Goal: Task Accomplishment & Management: Complete application form

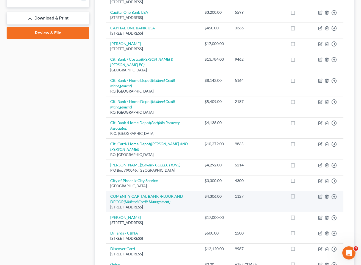
scroll to position [233, 0]
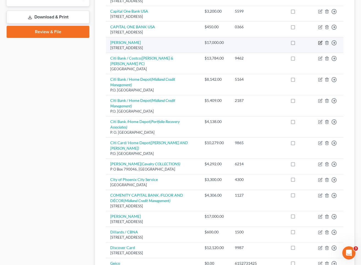
click at [308, 44] on icon "button" at bounding box center [321, 42] width 2 height 2
select select "3"
select select "10"
select select "4"
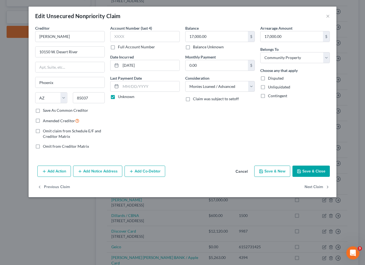
click at [308, 171] on button "Save & Close" at bounding box center [311, 172] width 37 height 12
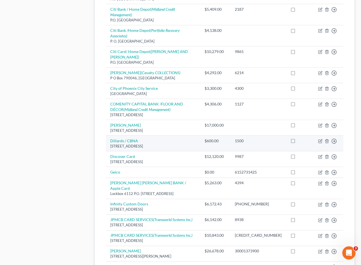
scroll to position [325, 0]
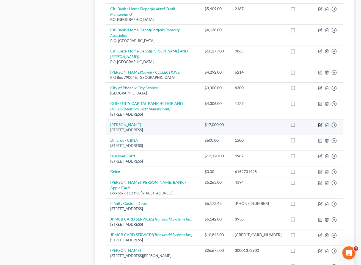
click at [308, 124] on icon "button" at bounding box center [319, 125] width 3 height 3
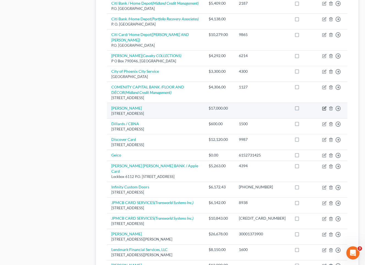
select select "3"
select select "10"
select select "4"
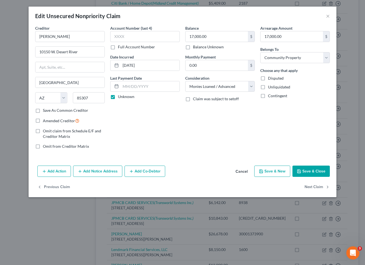
drag, startPoint x: 328, startPoint y: 174, endPoint x: 325, endPoint y: 173, distance: 3.1
click at [308, 174] on button "Save & Close" at bounding box center [311, 172] width 37 height 12
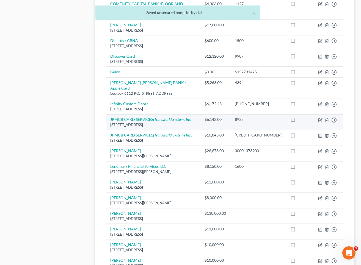
scroll to position [426, 0]
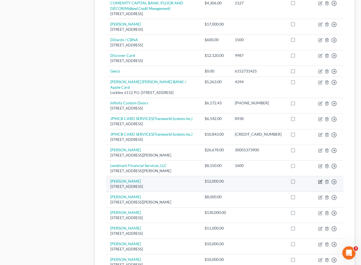
click at [308, 180] on icon "button" at bounding box center [321, 181] width 2 height 2
select select "3"
select select "4"
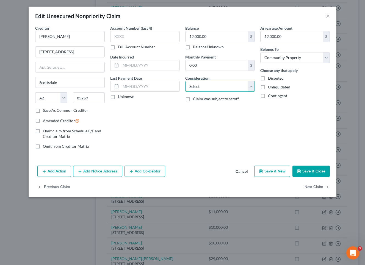
select select "10"
click at [300, 174] on button "Save & Close" at bounding box center [311, 172] width 37 height 12
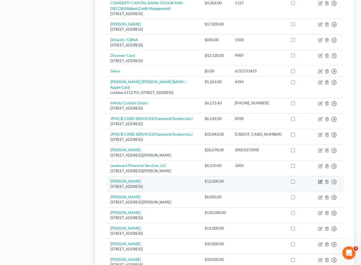
click at [308, 180] on icon "button" at bounding box center [321, 181] width 2 height 2
select select "3"
select select "10"
select select "4"
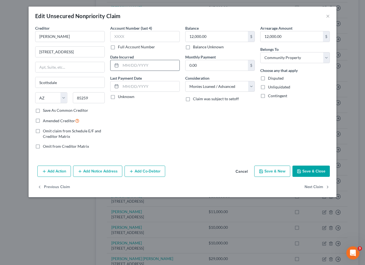
click at [128, 65] on input "text" at bounding box center [150, 65] width 59 height 10
type input "[DATE]"
click at [118, 97] on label "Unknown" at bounding box center [126, 96] width 16 height 5
click at [120, 97] on input "Unknown" at bounding box center [122, 96] width 4 height 4
checkbox input "true"
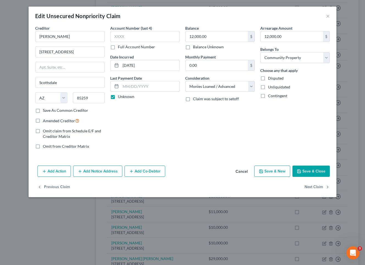
click at [308, 168] on button "Save & Close" at bounding box center [311, 172] width 37 height 12
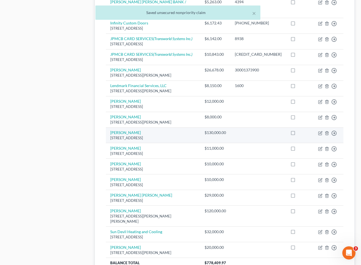
scroll to position [506, 0]
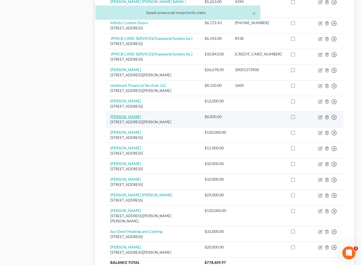
click at [122, 114] on link "[PERSON_NAME]" at bounding box center [125, 116] width 31 height 5
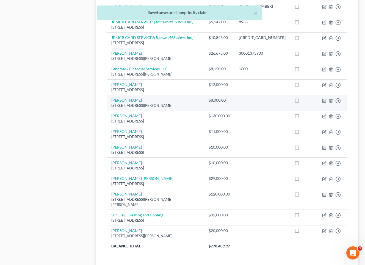
select select "3"
select select "4"
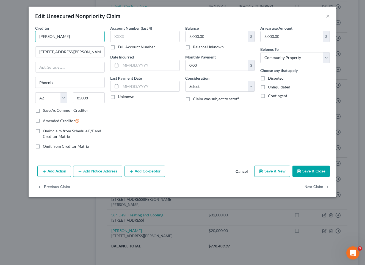
click at [70, 38] on input "[PERSON_NAME]" at bounding box center [70, 36] width 70 height 11
click at [69, 37] on input "[PERSON_NAME]" at bounding box center [70, 36] width 70 height 11
click at [71, 37] on input "[PERSON_NAME]" at bounding box center [70, 36] width 70 height 11
click at [69, 35] on input "[PERSON_NAME]" at bounding box center [70, 36] width 70 height 11
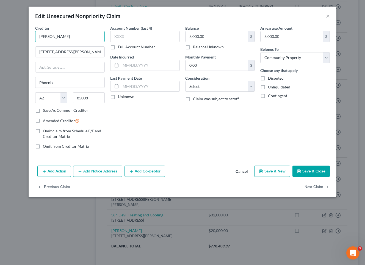
click at [72, 35] on input "[PERSON_NAME]" at bounding box center [70, 36] width 70 height 11
click at [71, 36] on input "[PERSON_NAME]" at bounding box center [70, 36] width 70 height 11
click at [83, 37] on input "[PERSON_NAME]" at bounding box center [70, 36] width 70 height 11
drag, startPoint x: 79, startPoint y: 37, endPoint x: 74, endPoint y: 37, distance: 5.5
click at [79, 37] on input "[PERSON_NAME]" at bounding box center [70, 36] width 70 height 11
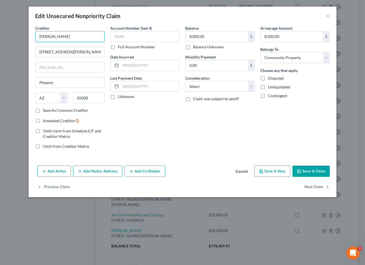
click at [68, 37] on input "[PERSON_NAME]" at bounding box center [70, 36] width 70 height 11
drag, startPoint x: 59, startPoint y: 35, endPoint x: 51, endPoint y: 36, distance: 7.8
click at [58, 35] on input "[PERSON_NAME]" at bounding box center [70, 36] width 70 height 11
click at [47, 36] on input "[PERSON_NAME]" at bounding box center [70, 36] width 70 height 11
click at [68, 36] on input "[PERSON_NAME]" at bounding box center [70, 36] width 70 height 11
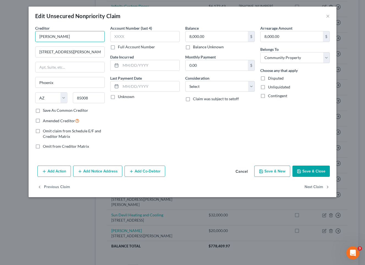
drag, startPoint x: 70, startPoint y: 38, endPoint x: 78, endPoint y: 45, distance: 10.1
click at [70, 38] on input "[PERSON_NAME]" at bounding box center [70, 36] width 70 height 11
type input "[PERSON_NAME]"
select select "10"
click at [304, 172] on button "Save & Close" at bounding box center [311, 172] width 37 height 12
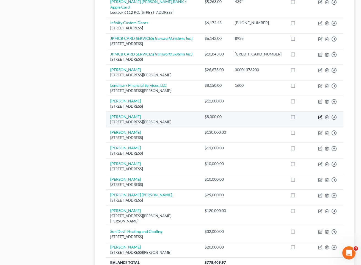
click at [308, 115] on icon "button" at bounding box center [320, 117] width 4 height 4
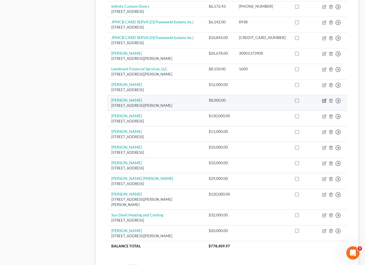
select select "3"
select select "10"
select select "4"
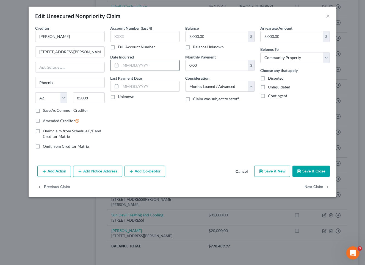
drag, startPoint x: 130, startPoint y: 66, endPoint x: 132, endPoint y: 68, distance: 3.1
click at [130, 66] on input "text" at bounding box center [150, 65] width 59 height 10
type input "[DATE]"
click at [118, 97] on label "Unknown" at bounding box center [126, 96] width 16 height 5
click at [120, 97] on input "Unknown" at bounding box center [122, 96] width 4 height 4
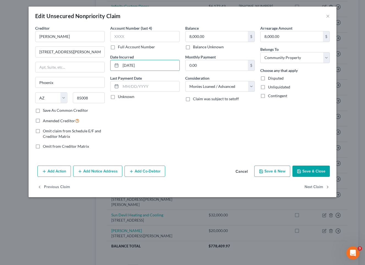
checkbox input "true"
click at [308, 173] on button "Save & Close" at bounding box center [311, 172] width 37 height 12
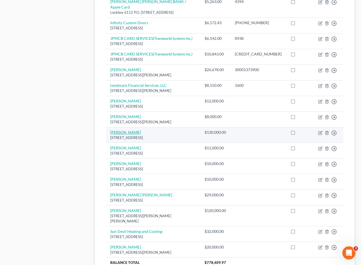
click at [126, 130] on link "[PERSON_NAME]" at bounding box center [125, 132] width 31 height 5
select select "3"
select select "4"
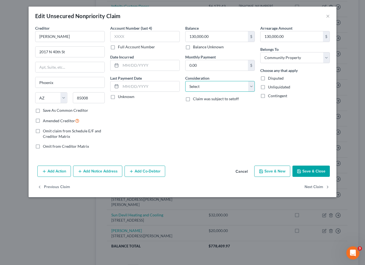
select select "10"
click at [132, 65] on input "text" at bounding box center [150, 65] width 59 height 10
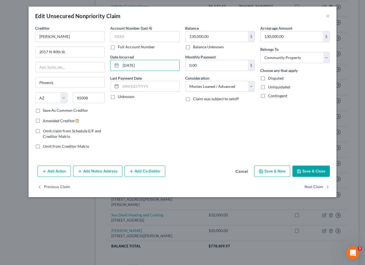
type input "[DATE]"
click at [118, 96] on label "Unknown" at bounding box center [126, 96] width 16 height 5
click at [120, 96] on input "Unknown" at bounding box center [122, 96] width 4 height 4
checkbox input "true"
click at [308, 170] on button "Save & Close" at bounding box center [311, 172] width 37 height 12
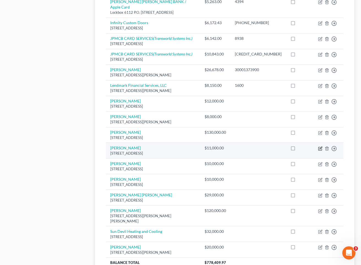
click at [308, 147] on icon "button" at bounding box center [321, 148] width 2 height 2
select select "3"
select select "4"
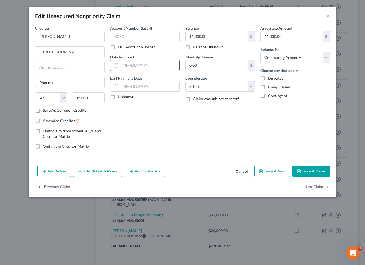
click at [132, 67] on input "text" at bounding box center [150, 65] width 59 height 10
type input "[DATE]"
select select "10"
click at [118, 97] on label "Unknown" at bounding box center [126, 96] width 16 height 5
click at [120, 97] on input "Unknown" at bounding box center [122, 96] width 4 height 4
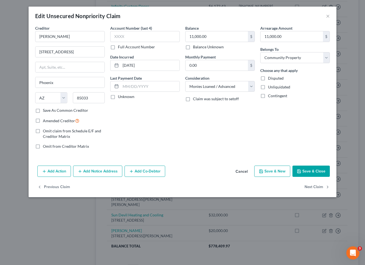
checkbox input "true"
drag, startPoint x: 308, startPoint y: 170, endPoint x: 311, endPoint y: 171, distance: 3.6
click at [308, 170] on button "Save & Close" at bounding box center [311, 172] width 37 height 12
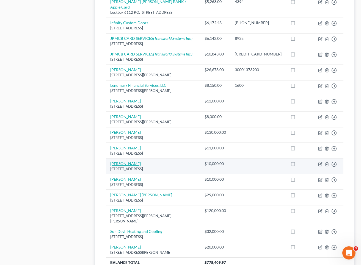
click at [133, 161] on link "[PERSON_NAME]" at bounding box center [125, 163] width 31 height 5
select select "3"
select select "4"
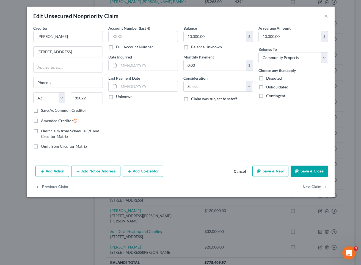
scroll to position [506, 0]
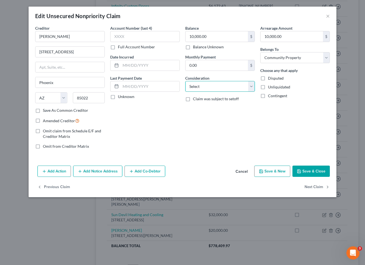
select select "10"
click at [123, 64] on input "text" at bounding box center [150, 65] width 59 height 10
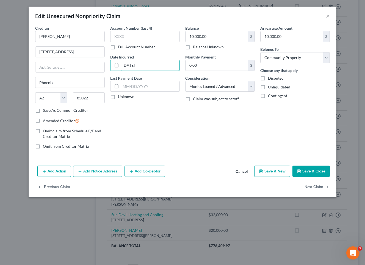
type input "[DATE]"
click at [118, 98] on label "Unknown" at bounding box center [126, 96] width 16 height 5
click at [120, 98] on input "Unknown" at bounding box center [122, 96] width 4 height 4
checkbox input "true"
click at [308, 169] on button "Save & Close" at bounding box center [311, 172] width 37 height 12
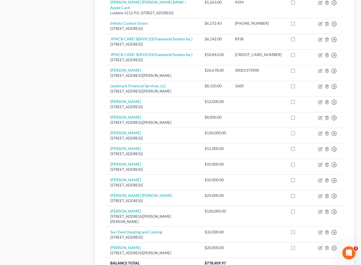
scroll to position [505, 0]
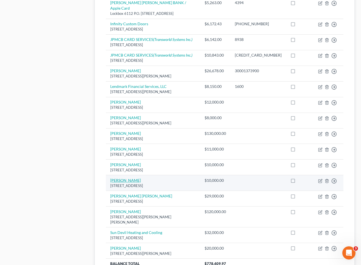
click at [126, 178] on link "[PERSON_NAME]" at bounding box center [125, 180] width 31 height 5
select select "3"
select select "4"
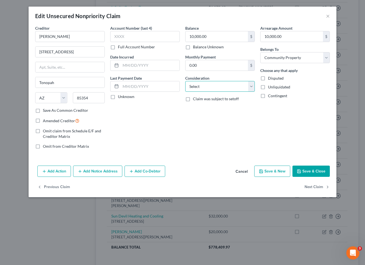
select select "10"
click at [132, 66] on input "text" at bounding box center [150, 65] width 59 height 10
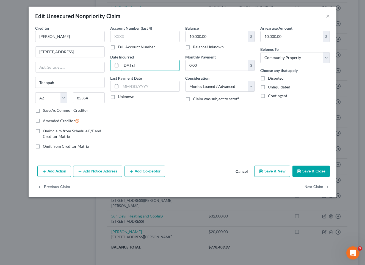
type input "[DATE]"
drag, startPoint x: 111, startPoint y: 98, endPoint x: 132, endPoint y: 109, distance: 23.9
click at [118, 98] on label "Unknown" at bounding box center [126, 96] width 16 height 5
click at [120, 98] on input "Unknown" at bounding box center [122, 96] width 4 height 4
checkbox input "true"
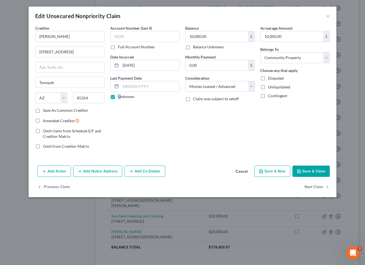
click at [301, 170] on icon "button" at bounding box center [299, 171] width 4 height 4
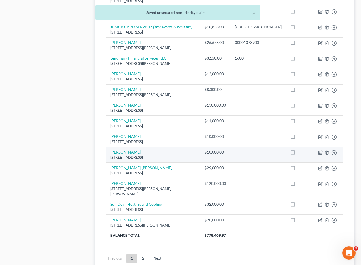
scroll to position [534, 0]
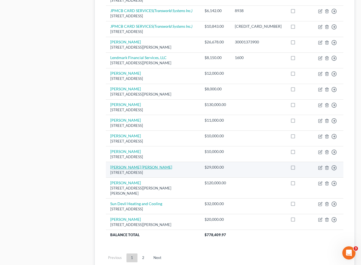
click at [147, 165] on link "[PERSON_NAME] [PERSON_NAME]" at bounding box center [141, 167] width 62 height 5
select select "3"
select select "4"
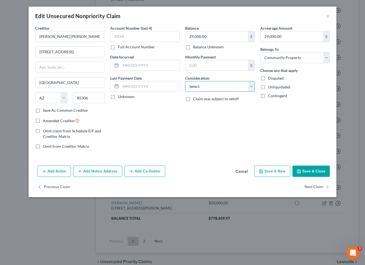
select select "10"
click at [127, 67] on input "text" at bounding box center [150, 65] width 59 height 10
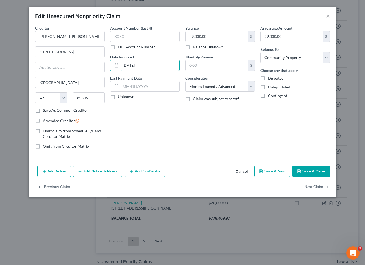
type input "[DATE]"
drag, startPoint x: 113, startPoint y: 97, endPoint x: 117, endPoint y: 101, distance: 5.5
click at [118, 97] on label "Unknown" at bounding box center [126, 96] width 16 height 5
click at [120, 97] on input "Unknown" at bounding box center [122, 96] width 4 height 4
checkbox input "true"
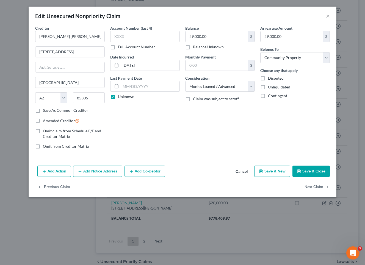
click at [308, 168] on button "Save & Close" at bounding box center [311, 172] width 37 height 12
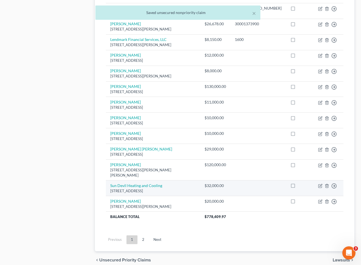
scroll to position [559, 0]
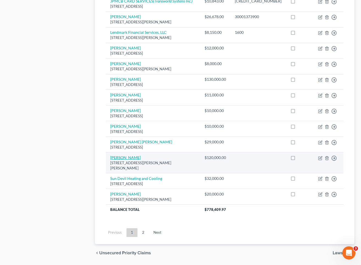
click at [125, 155] on link "[PERSON_NAME]" at bounding box center [125, 157] width 31 height 5
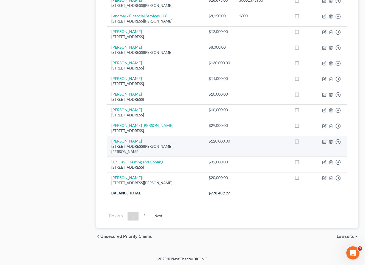
select select "3"
select select "4"
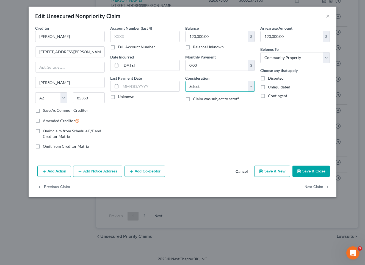
select select "10"
click at [118, 98] on label "Unknown" at bounding box center [126, 96] width 16 height 5
click at [120, 98] on input "Unknown" at bounding box center [122, 96] width 4 height 4
checkbox input "true"
click at [308, 171] on button "Save & Close" at bounding box center [311, 172] width 37 height 12
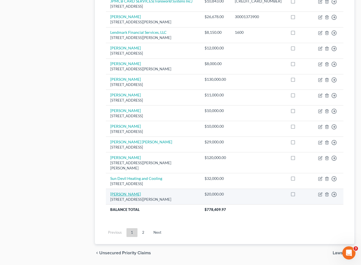
click at [121, 192] on link "[PERSON_NAME]" at bounding box center [125, 194] width 31 height 5
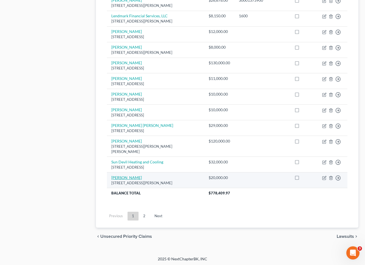
select select "3"
select select "4"
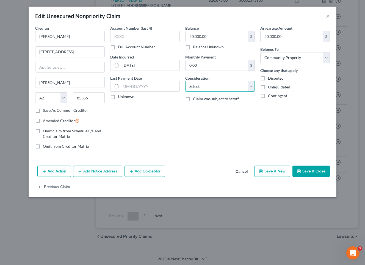
select select "10"
drag, startPoint x: 112, startPoint y: 97, endPoint x: 131, endPoint y: 114, distance: 24.9
click at [118, 97] on label "Unknown" at bounding box center [126, 96] width 16 height 5
click at [120, 97] on input "Unknown" at bounding box center [122, 96] width 4 height 4
checkbox input "true"
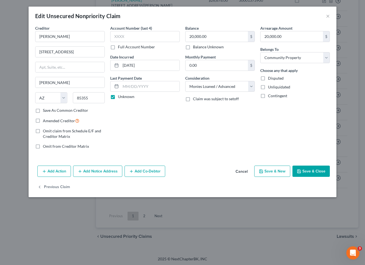
click at [308, 174] on button "Save & Close" at bounding box center [311, 172] width 37 height 12
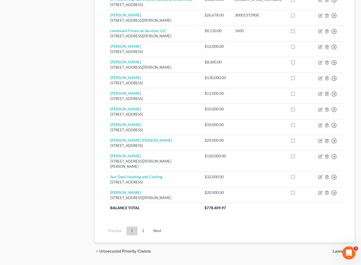
drag, startPoint x: 144, startPoint y: 214, endPoint x: 185, endPoint y: 214, distance: 40.4
click at [144, 227] on link "2" at bounding box center [143, 231] width 11 height 9
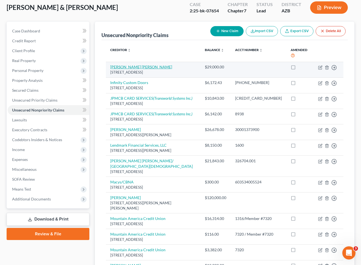
scroll to position [31, 0]
click at [133, 65] on link "[PERSON_NAME] [PERSON_NAME]" at bounding box center [141, 67] width 62 height 5
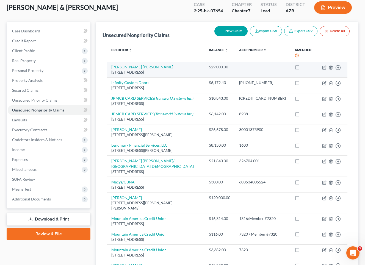
select select "3"
select select "10"
select select "4"
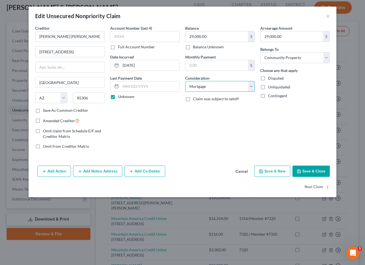
select select "10"
click at [307, 172] on button "Save & Close" at bounding box center [311, 172] width 37 height 12
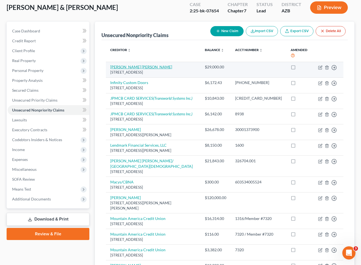
click at [135, 65] on link "[PERSON_NAME] [PERSON_NAME]" at bounding box center [141, 67] width 62 height 5
select select "3"
select select "10"
select select "4"
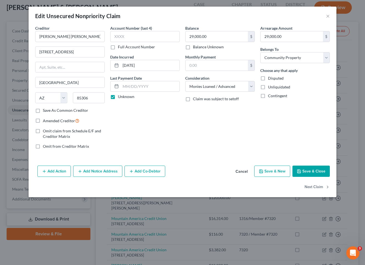
click at [308, 176] on button "Save & Close" at bounding box center [311, 172] width 37 height 12
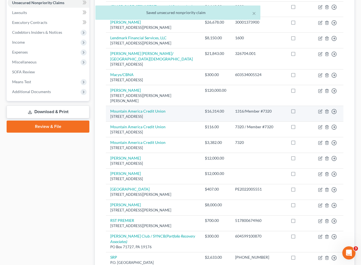
scroll to position [140, 0]
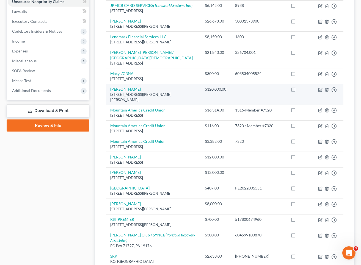
click at [119, 87] on link "[PERSON_NAME]" at bounding box center [125, 89] width 31 height 5
select select "3"
select select "10"
select select "4"
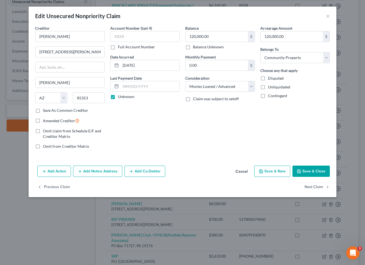
click at [308, 174] on button "Save & Close" at bounding box center [311, 172] width 37 height 12
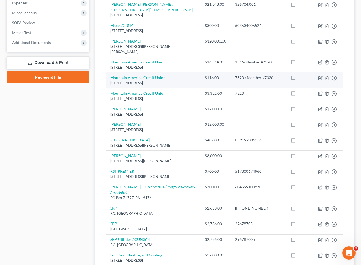
scroll to position [188, 0]
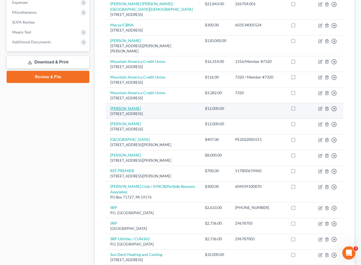
click at [113, 106] on link "[PERSON_NAME]" at bounding box center [125, 108] width 31 height 5
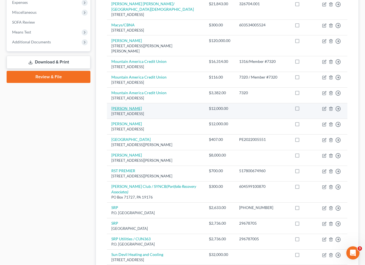
select select "3"
select select "10"
select select "4"
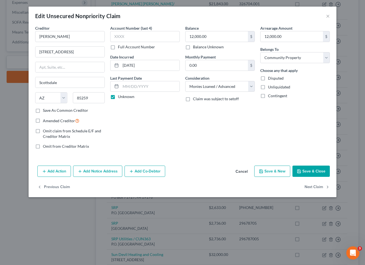
click at [308, 168] on button "Save & Close" at bounding box center [311, 172] width 37 height 12
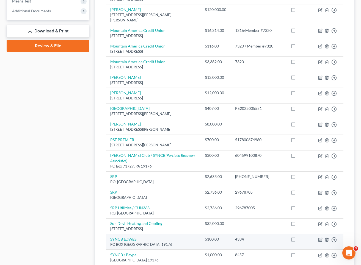
scroll to position [219, 0]
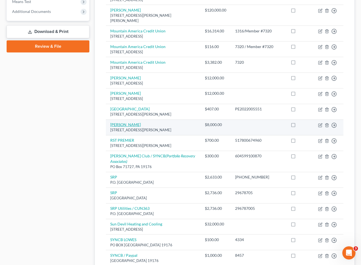
click at [124, 122] on link "[PERSON_NAME]" at bounding box center [125, 124] width 31 height 5
select select "3"
select select "10"
select select "4"
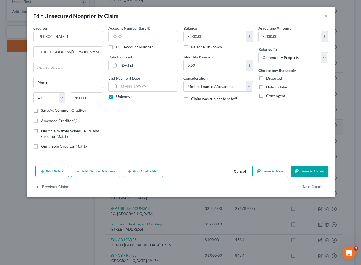
scroll to position [219, 0]
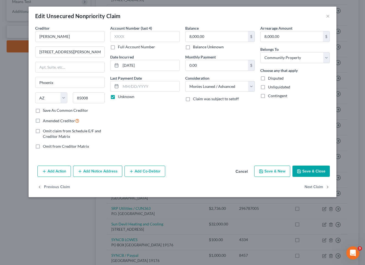
click at [308, 170] on button "Save & Close" at bounding box center [311, 172] width 37 height 12
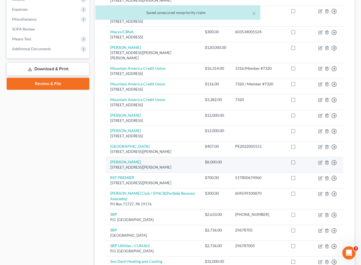
scroll to position [181, 0]
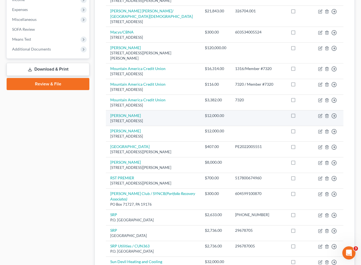
click at [153, 110] on td "[PERSON_NAME] [STREET_ADDRESS]" at bounding box center [153, 118] width 95 height 16
click at [120, 113] on link "[PERSON_NAME]" at bounding box center [125, 115] width 31 height 5
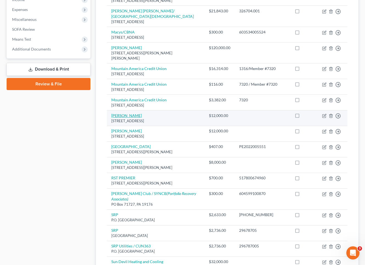
select select "3"
select select "10"
select select "4"
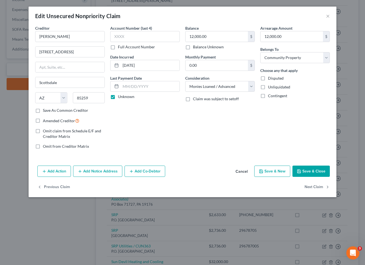
click at [308, 170] on button "Save & Close" at bounding box center [311, 172] width 37 height 12
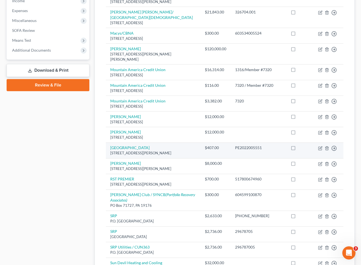
scroll to position [180, 0]
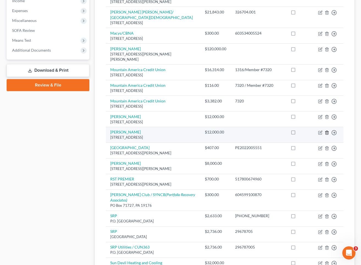
click at [308, 133] on line "button" at bounding box center [327, 133] width 0 height 1
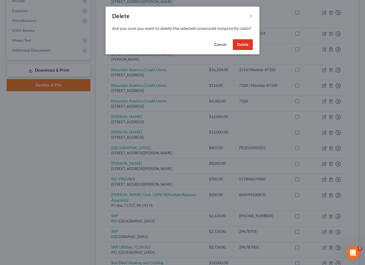
click at [249, 50] on button "Delete" at bounding box center [243, 44] width 20 height 11
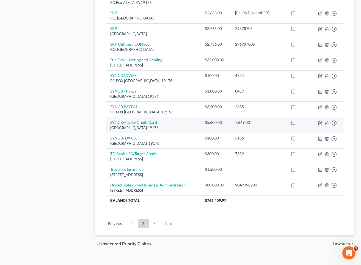
scroll to position [367, 0]
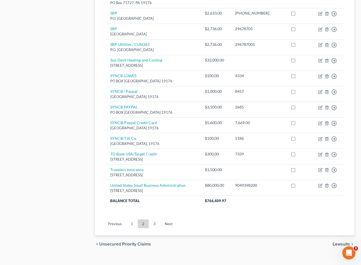
click at [157, 220] on link "3" at bounding box center [154, 224] width 11 height 9
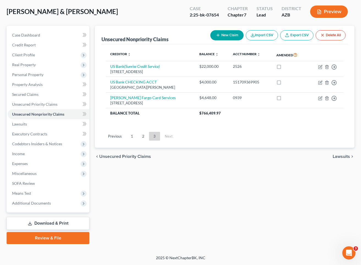
click at [142, 137] on link "2" at bounding box center [143, 136] width 11 height 9
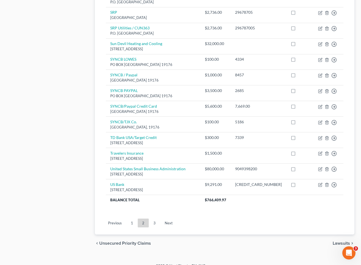
scroll to position [383, 0]
click at [154, 219] on link "3" at bounding box center [154, 223] width 11 height 9
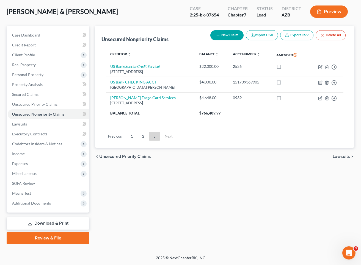
click at [227, 37] on button "New Claim" at bounding box center [226, 35] width 33 height 10
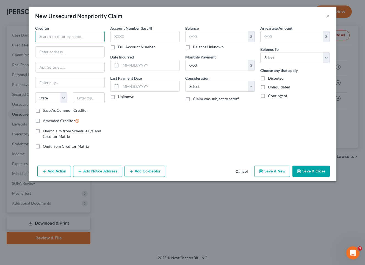
click at [56, 37] on input "text" at bounding box center [70, 36] width 70 height 11
type input "[PERSON_NAME]"
type input "85144"
drag, startPoint x: 81, startPoint y: 75, endPoint x: 78, endPoint y: 72, distance: 3.9
click at [80, 74] on div "Creditor * [PERSON_NAME] State [US_STATE] AK AR AZ CA CO [GEOGRAPHIC_DATA] DE D…" at bounding box center [70, 66] width 70 height 82
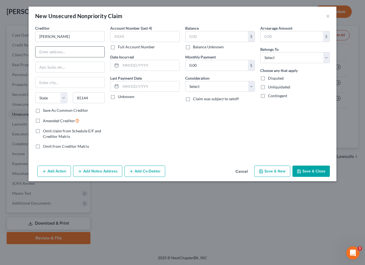
click at [71, 52] on input "text" at bounding box center [69, 52] width 69 height 10
click at [89, 54] on input "text" at bounding box center [69, 52] width 69 height 10
paste input "[STREET_ADDRESS][PERSON_NAME]"
click at [52, 53] on input "[STREET_ADDRESS][PERSON_NAME]" at bounding box center [69, 52] width 69 height 10
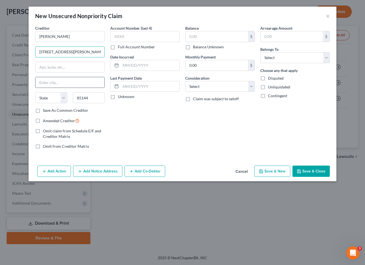
type input "[STREET_ADDRESS][PERSON_NAME]"
click at [56, 84] on input "text" at bounding box center [69, 82] width 69 height 10
paste input "[GEOGRAPHIC_DATA]"
type input "[GEOGRAPHIC_DATA]"
select select "3"
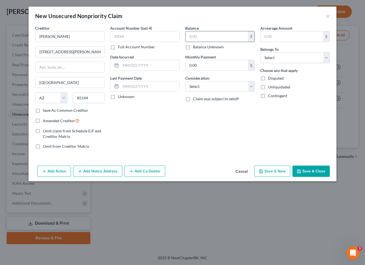
click at [194, 35] on input "text" at bounding box center [217, 36] width 62 height 10
type input "7,000.00"
click at [272, 34] on input "text" at bounding box center [292, 36] width 62 height 10
type input "7,000.00"
select select "4"
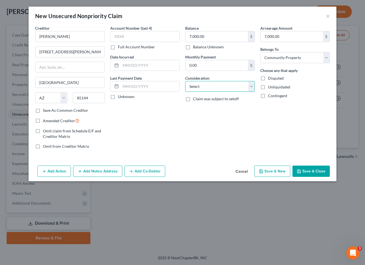
select select "10"
click at [125, 65] on input "text" at bounding box center [150, 65] width 59 height 10
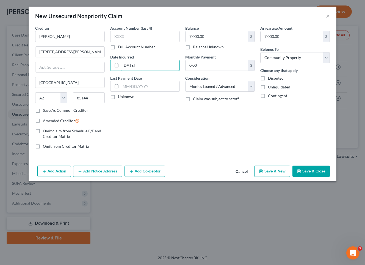
type input "[DATE]"
click at [118, 97] on label "Unknown" at bounding box center [126, 96] width 16 height 5
click at [120, 97] on input "Unknown" at bounding box center [122, 96] width 4 height 4
checkbox input "true"
click at [308, 167] on button "Save & Close" at bounding box center [311, 172] width 37 height 12
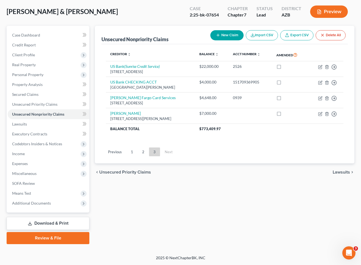
click at [231, 34] on button "New Claim" at bounding box center [226, 35] width 33 height 10
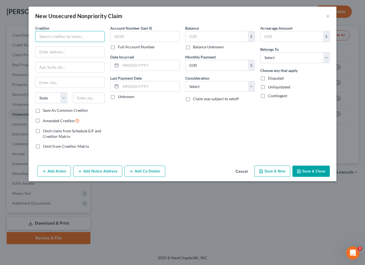
click at [60, 35] on input "text" at bounding box center [70, 36] width 70 height 11
type input "[PERSON_NAME]"
type input "85009"
type input "Phoenix"
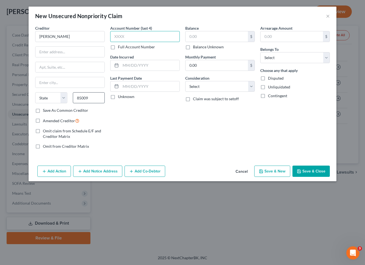
select select "3"
click at [61, 49] on input "text" at bounding box center [69, 52] width 69 height 10
paste input "3038 W Van Buren"
click at [53, 53] on input "3038 W Van Buren" at bounding box center [69, 52] width 69 height 10
type input "3038 [PERSON_NAME]"
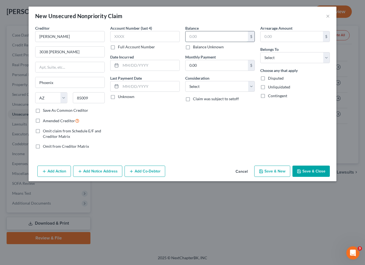
drag, startPoint x: 195, startPoint y: 33, endPoint x: 194, endPoint y: 38, distance: 4.7
click at [195, 33] on input "text" at bounding box center [217, 36] width 62 height 10
type input "9,000.00"
click at [282, 36] on input "text" at bounding box center [292, 36] width 62 height 10
type input "9,000.00"
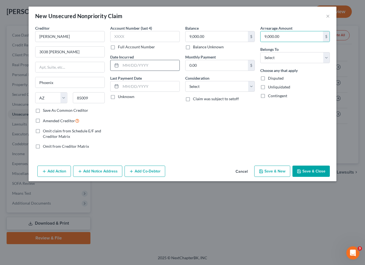
click at [124, 64] on input "text" at bounding box center [150, 65] width 59 height 10
type input "[DATE]"
drag, startPoint x: 112, startPoint y: 97, endPoint x: 114, endPoint y: 100, distance: 3.5
click at [118, 98] on label "Unknown" at bounding box center [126, 96] width 16 height 5
click at [120, 98] on input "Unknown" at bounding box center [122, 96] width 4 height 4
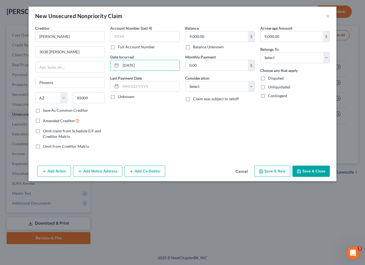
checkbox input "true"
select select "10"
click at [308, 171] on button "Save & Close" at bounding box center [311, 172] width 37 height 12
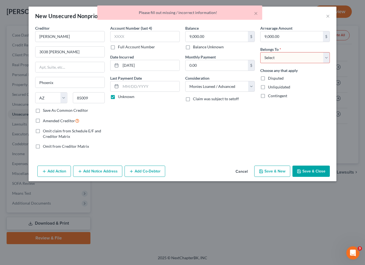
click at [274, 152] on div "Arrearage Amount 9,000.00 $ Belongs To * Select Debtor 1 Only Debtor 2 Only Deb…" at bounding box center [295, 89] width 75 height 128
click at [218, 137] on div "Balance 9,000.00 $ Balance Unknown Balance Undetermined 9,000.00 $ Balance Unkn…" at bounding box center [220, 89] width 75 height 128
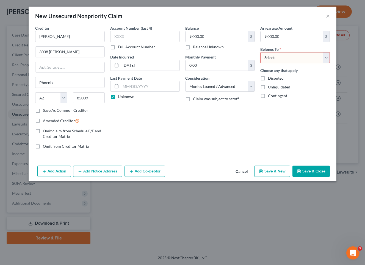
select select "4"
click at [308, 171] on button "Save & Close" at bounding box center [311, 172] width 37 height 12
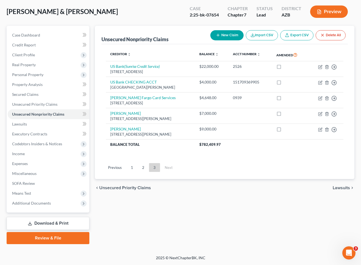
click at [225, 37] on button "New Claim" at bounding box center [226, 35] width 33 height 10
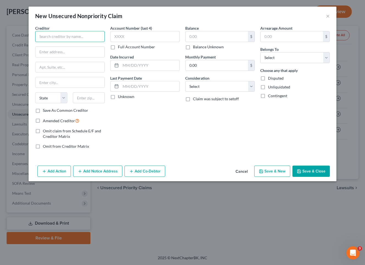
click at [58, 33] on input "text" at bounding box center [70, 36] width 70 height 11
type input "[PERSON_NAME] and [PERSON_NAME]"
click at [91, 99] on input "text" at bounding box center [89, 97] width 32 height 11
paste input "85323"
type input "85323"
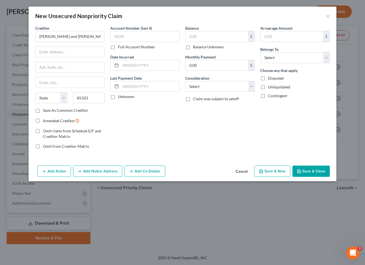
type input "Avondale"
select select "3"
type input "85323"
click at [68, 53] on input "text" at bounding box center [69, 52] width 69 height 10
paste input "[STREET_ADDRESS]"
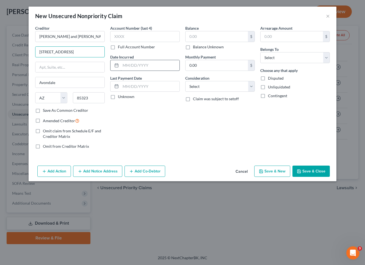
type input "[STREET_ADDRESS]"
click at [142, 64] on input "text" at bounding box center [150, 65] width 59 height 10
type input "[DATE]"
click at [197, 37] on input "text" at bounding box center [217, 36] width 62 height 10
type input "140,000.00"
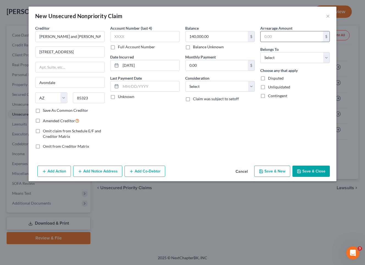
click at [287, 37] on input "text" at bounding box center [292, 36] width 62 height 10
type input "140,000.00"
select select "4"
click at [118, 98] on label "Unknown" at bounding box center [126, 96] width 16 height 5
click at [120, 98] on input "Unknown" at bounding box center [122, 96] width 4 height 4
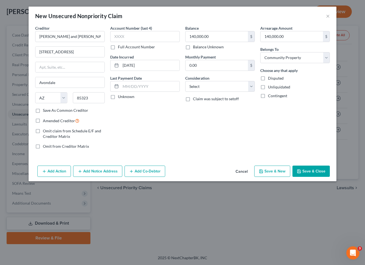
checkbox input "true"
click at [308, 170] on button "Save & Close" at bounding box center [311, 172] width 37 height 12
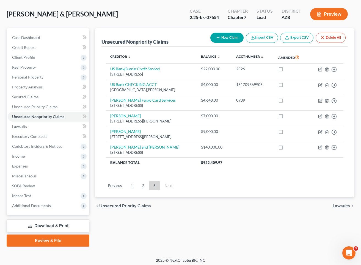
click at [224, 36] on button "New Claim" at bounding box center [226, 38] width 33 height 10
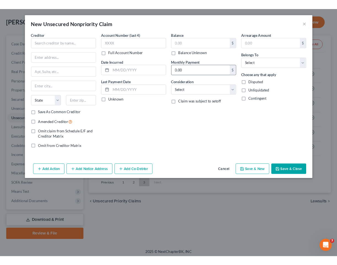
scroll to position [26, 0]
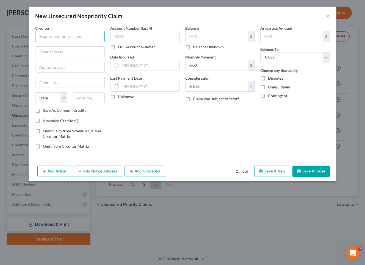
click at [81, 34] on input "text" at bounding box center [70, 36] width 70 height 11
type input "[PERSON_NAME]"
type input "85303"
click at [175, 151] on div "Account Number (last 4) Full Account Number Date Incurred Last Payment Date Unk…" at bounding box center [145, 89] width 75 height 128
type input "[GEOGRAPHIC_DATA]"
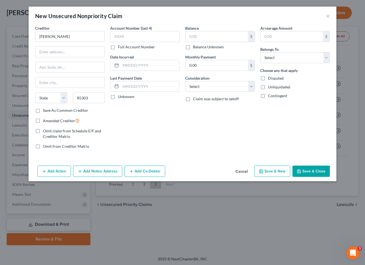
select select "3"
click at [60, 53] on input "text" at bounding box center [69, 52] width 69 height 10
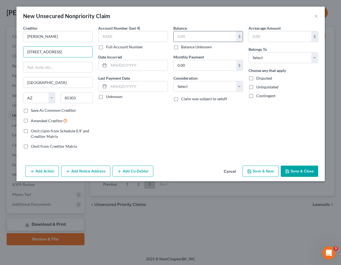
type input "[STREET_ADDRESS]"
click at [198, 38] on input "text" at bounding box center [205, 36] width 62 height 10
type input "12,000.00"
click at [261, 35] on input "text" at bounding box center [280, 36] width 62 height 10
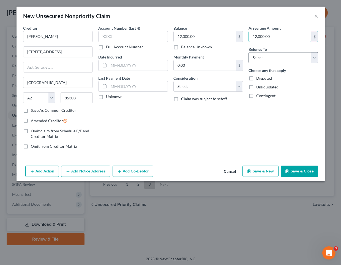
type input "12,000.00"
select select "4"
click at [119, 67] on input "text" at bounding box center [138, 65] width 59 height 10
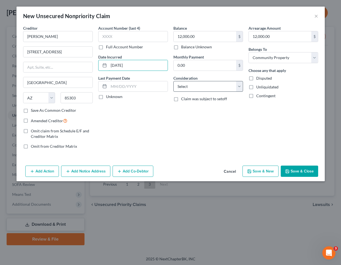
type input "[DATE]"
select select "10"
click at [298, 169] on button "Save & Close" at bounding box center [298, 172] width 37 height 12
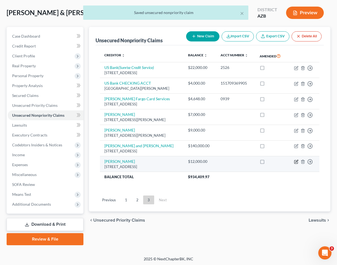
click at [297, 163] on icon "button" at bounding box center [296, 161] width 2 height 2
select select "3"
select select "10"
select select "4"
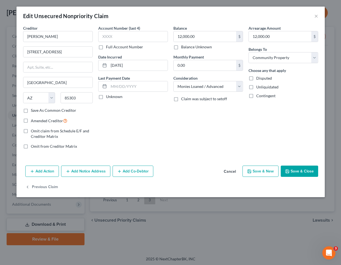
click at [106, 97] on label "Unknown" at bounding box center [114, 96] width 16 height 5
click at [108, 97] on input "Unknown" at bounding box center [110, 96] width 4 height 4
checkbox input "true"
click at [300, 172] on button "Save & Close" at bounding box center [298, 172] width 37 height 12
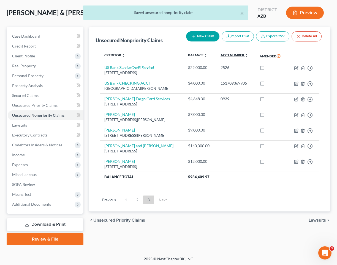
scroll to position [26, 0]
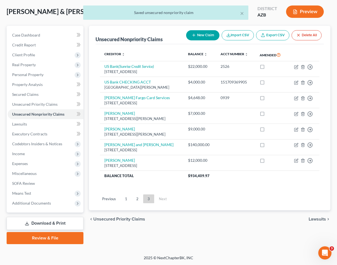
click at [201, 36] on button "New Claim" at bounding box center [202, 35] width 33 height 10
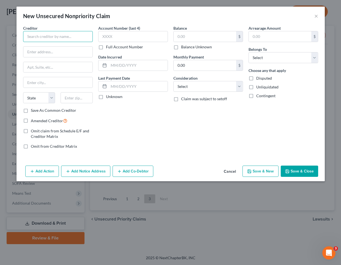
click at [53, 32] on input "text" at bounding box center [58, 36] width 70 height 11
paste input "Tienda Centroamericano"
type input "Tienda Centroamericano"
paste input "[STREET_ADDRESS][PERSON_NAME]"
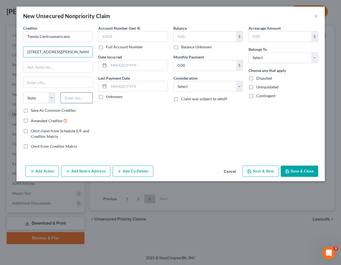
type input "[STREET_ADDRESS][PERSON_NAME]"
type input "85008"
click at [201, 34] on input "text" at bounding box center [205, 36] width 62 height 10
type input "Phoenix"
select select "3"
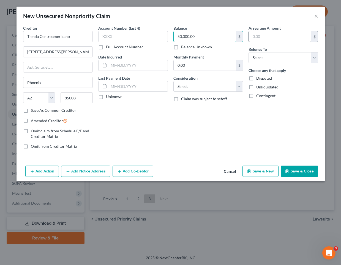
type input "50,000.00"
click at [281, 37] on input "text" at bounding box center [280, 36] width 62 height 10
type input "50,000.00"
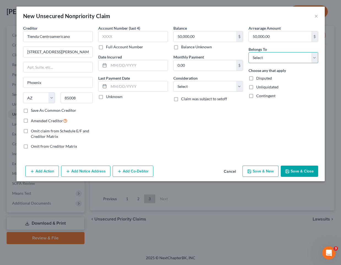
select select "4"
click at [114, 66] on input "text" at bounding box center [138, 65] width 59 height 10
type input "[DATE]"
drag, startPoint x: 101, startPoint y: 96, endPoint x: 141, endPoint y: 107, distance: 41.4
click at [108, 99] on label "Unknown" at bounding box center [114, 96] width 16 height 5
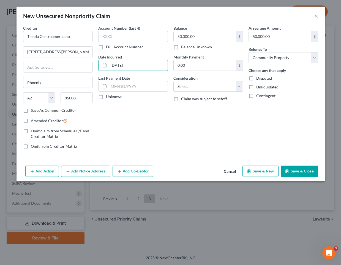
click at [108, 98] on input "Unknown" at bounding box center [110, 96] width 4 height 4
checkbox input "true"
select select "10"
drag, startPoint x: 297, startPoint y: 169, endPoint x: 301, endPoint y: 172, distance: 4.2
click at [297, 169] on button "Save & Close" at bounding box center [298, 172] width 37 height 12
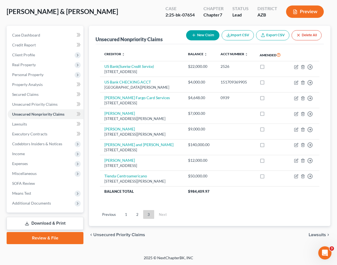
click at [195, 34] on button "New Claim" at bounding box center [202, 35] width 33 height 10
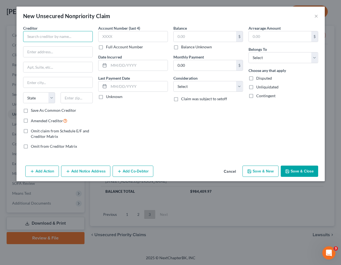
click at [52, 37] on input "text" at bounding box center [58, 36] width 70 height 11
paste input "[PERSON_NAME] /[PERSON_NAME] ACCOUNTING"
type input "[PERSON_NAME] /[PERSON_NAME] ACCOUNTING"
click at [64, 51] on input "text" at bounding box center [57, 52] width 69 height 10
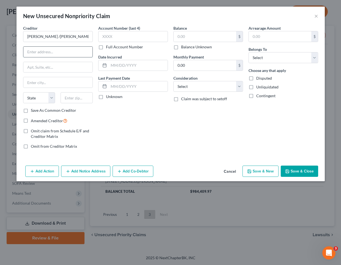
paste input "[STREET_ADDRESS]"
type input "[STREET_ADDRESS]"
type input "85020"
click at [37, 53] on input "[STREET_ADDRESS]" at bounding box center [57, 52] width 69 height 10
type input "Phoenix"
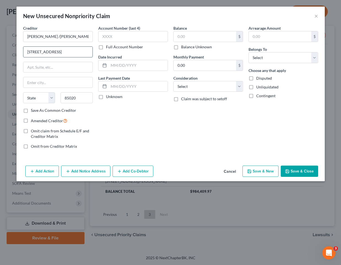
select select "3"
type input "[STREET_ADDRESS]"
click at [193, 33] on input "text" at bounding box center [205, 36] width 62 height 10
type input "5,000.00"
click at [275, 35] on input "text" at bounding box center [280, 36] width 62 height 10
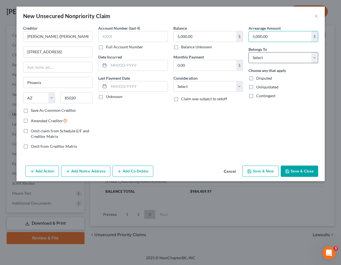
type input "5,000.00"
select select "4"
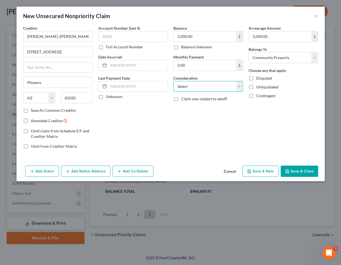
select select "10"
click at [117, 64] on input "text" at bounding box center [138, 65] width 59 height 10
type input "[DATE]"
click at [106, 97] on label "Unknown" at bounding box center [114, 96] width 16 height 5
click at [108, 97] on input "Unknown" at bounding box center [110, 96] width 4 height 4
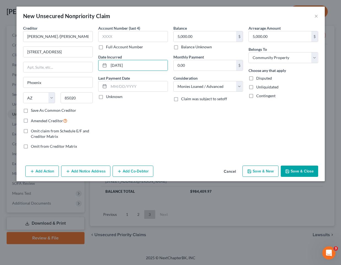
checkbox input "true"
click at [300, 171] on button "Save & Close" at bounding box center [298, 172] width 37 height 12
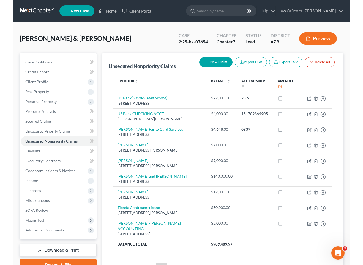
scroll to position [0, 0]
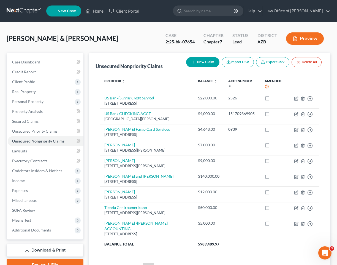
click at [197, 64] on button "New Claim" at bounding box center [202, 62] width 33 height 10
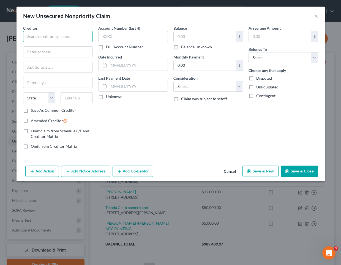
click at [56, 36] on input "text" at bounding box center [58, 36] width 70 height 11
type input "[PERSON_NAME]"
click at [198, 38] on input "text" at bounding box center [205, 36] width 62 height 10
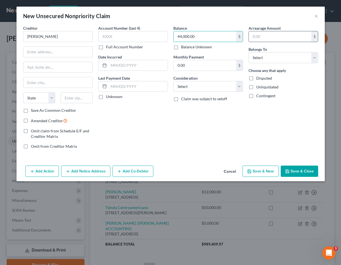
type input "44,000.00"
click at [253, 38] on input "text" at bounding box center [280, 36] width 62 height 10
type input "44,000.00"
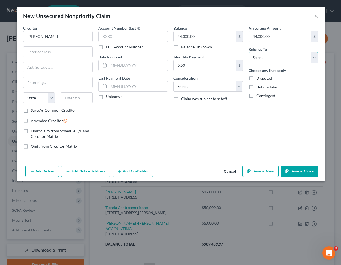
select select "4"
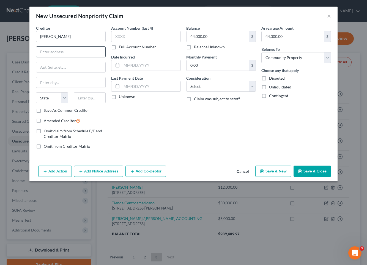
click at [52, 49] on input "text" at bounding box center [70, 52] width 69 height 10
type input "[STREET_ADDRESS]"
type input "85043"
click at [162, 122] on div "Account Number (last 4) Full Account Number Date Incurred Last Payment Date Unk…" at bounding box center [145, 89] width 75 height 128
type input "Phoenix"
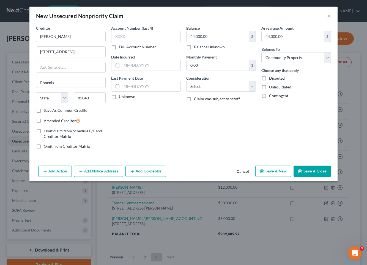
select select "3"
click at [131, 67] on input "text" at bounding box center [151, 65] width 59 height 10
type input "[DATE]"
click at [119, 98] on label "Unknown" at bounding box center [127, 96] width 16 height 5
click at [121, 98] on input "Unknown" at bounding box center [123, 96] width 4 height 4
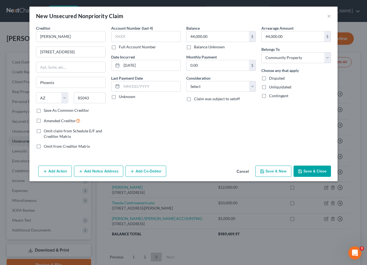
checkbox input "true"
select select "10"
drag, startPoint x: 318, startPoint y: 173, endPoint x: 352, endPoint y: 167, distance: 34.5
click at [308, 172] on button "Save & Close" at bounding box center [311, 172] width 37 height 12
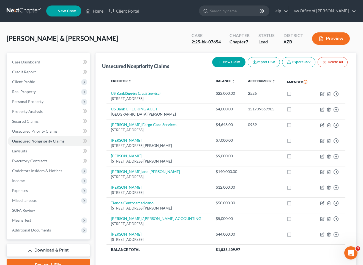
click at [222, 64] on button "New Claim" at bounding box center [228, 62] width 33 height 10
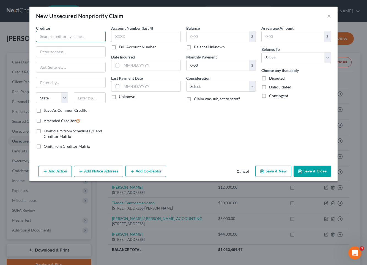
click at [78, 35] on input "text" at bounding box center [71, 36] width 70 height 11
paste input "[PERSON_NAME] & [PERSON_NAME]"
type input "[PERSON_NAME] & [PERSON_NAME]"
type input "85020"
type input "Phoenix"
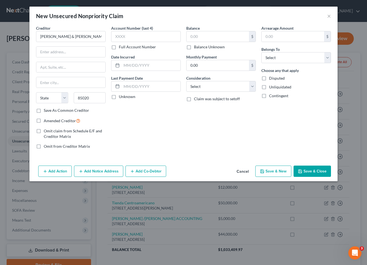
select select "3"
type input "85020"
click at [61, 53] on input "2144m e" at bounding box center [70, 52] width 69 height 10
click at [60, 54] on input "2144 E. Auralius" at bounding box center [70, 52] width 69 height 10
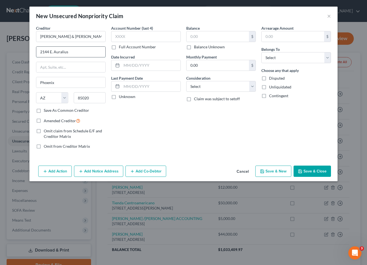
click at [60, 52] on input "2144 E. Auralius" at bounding box center [70, 52] width 69 height 10
click at [62, 53] on input "2144 E. Auralius" at bounding box center [70, 52] width 69 height 10
click at [62, 52] on input "2144 E. Auralius" at bounding box center [70, 52] width 69 height 10
drag, startPoint x: 63, startPoint y: 51, endPoint x: 69, endPoint y: 54, distance: 7.0
click at [63, 51] on input "2144 E. Auralius" at bounding box center [70, 52] width 69 height 10
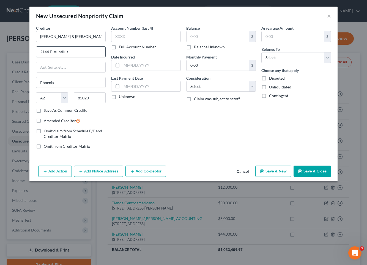
click at [69, 53] on input "2144 E. Auralius" at bounding box center [70, 52] width 69 height 10
click at [61, 53] on input "2144 E. Auralius" at bounding box center [70, 52] width 69 height 10
type input "2144 [PERSON_NAME]"
click at [196, 32] on input "text" at bounding box center [217, 36] width 62 height 10
type input "8,000.00"
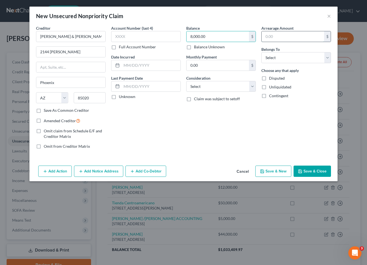
click at [301, 38] on input "text" at bounding box center [292, 36] width 62 height 10
type input "8,000.00"
select select "4"
select select "10"
drag, startPoint x: 150, startPoint y: 87, endPoint x: 119, endPoint y: 84, distance: 31.2
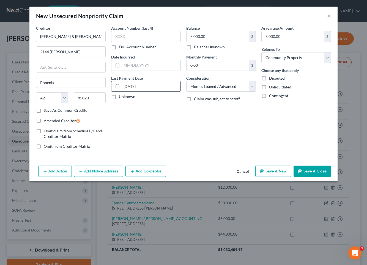
click at [119, 84] on div "[DATE]" at bounding box center [146, 86] width 70 height 11
type input "[DATE]"
click at [137, 64] on input "text" at bounding box center [151, 65] width 59 height 10
paste input "[DATE]"
type input "[DATE]"
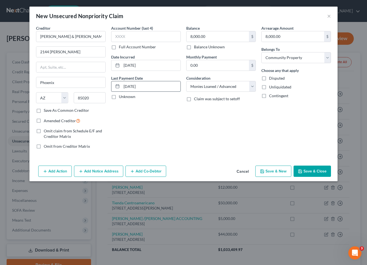
drag, startPoint x: 149, startPoint y: 88, endPoint x: 121, endPoint y: 86, distance: 28.4
click at [121, 86] on div "[DATE]" at bounding box center [146, 86] width 70 height 11
click at [119, 97] on label "Unknown" at bounding box center [127, 96] width 16 height 5
click at [121, 97] on input "Unknown" at bounding box center [123, 96] width 4 height 4
checkbox input "true"
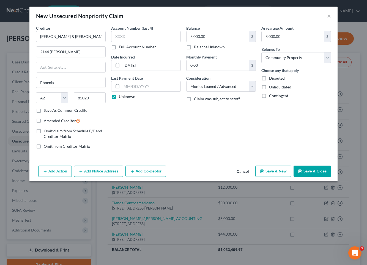
click at [308, 170] on button "Save & Close" at bounding box center [311, 172] width 37 height 12
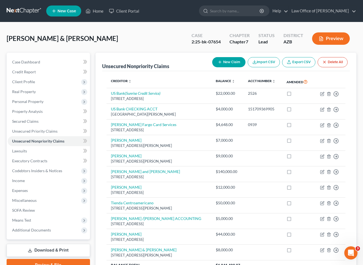
click at [221, 61] on button "New Claim" at bounding box center [228, 62] width 33 height 10
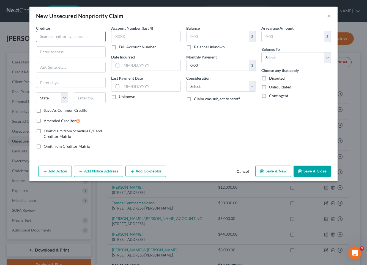
click at [79, 39] on input "text" at bounding box center [71, 36] width 70 height 11
paste input "[PERSON_NAME] [PERSON_NAME]"
click at [54, 37] on input "[PERSON_NAME] [PERSON_NAME]" at bounding box center [71, 36] width 70 height 11
type input "[PERSON_NAME] [PERSON_NAME]"
click at [86, 97] on input "text" at bounding box center [90, 97] width 32 height 11
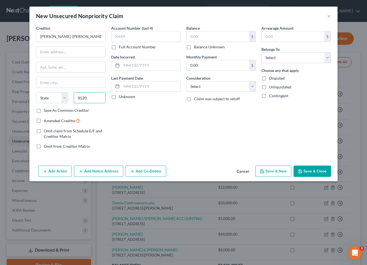
type input "85201"
type input "Mesa"
select select "3"
type input "85201"
click at [52, 53] on input "text" at bounding box center [70, 52] width 69 height 10
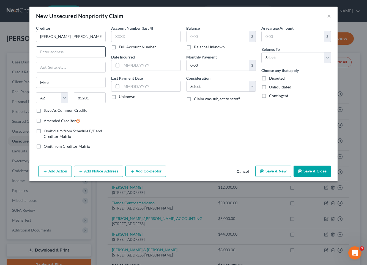
click at [72, 51] on input "text" at bounding box center [70, 52] width 69 height 10
click at [53, 53] on input "text" at bounding box center [70, 52] width 69 height 10
type input "[STREET_ADDRESS]"
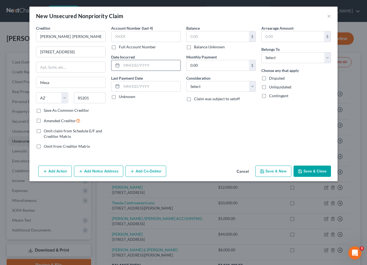
click at [156, 64] on input "text" at bounding box center [151, 65] width 59 height 10
click at [205, 36] on input "text" at bounding box center [217, 36] width 62 height 10
type input "2,000.00"
click at [287, 38] on input "text" at bounding box center [292, 36] width 62 height 10
type input "2,000.00"
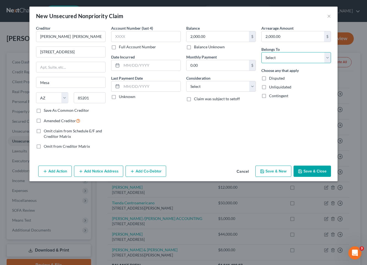
select select "4"
click at [119, 98] on label "Unknown" at bounding box center [127, 96] width 16 height 5
click at [121, 98] on input "Unknown" at bounding box center [123, 96] width 4 height 4
checkbox input "true"
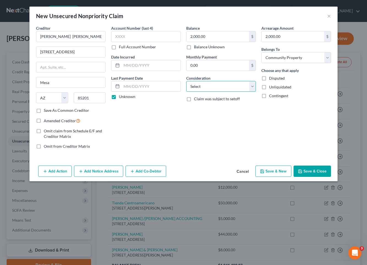
select select "10"
click at [128, 67] on input "text" at bounding box center [151, 65] width 59 height 10
type input "[DATE]"
click at [308, 176] on button "Save & Close" at bounding box center [311, 172] width 37 height 12
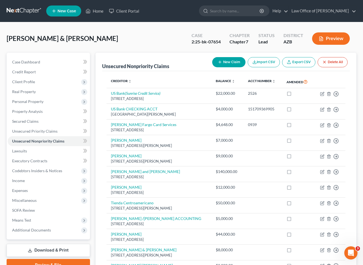
click at [222, 60] on button "New Claim" at bounding box center [228, 62] width 33 height 10
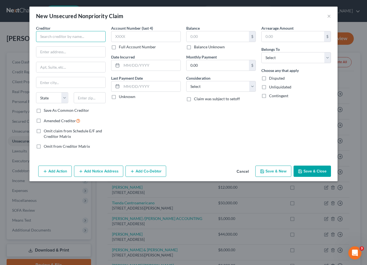
click at [82, 37] on input "text" at bounding box center [71, 36] width 70 height 11
paste input "[PERSON_NAME]"
click at [59, 37] on input "[PERSON_NAME]" at bounding box center [71, 36] width 70 height 11
type input "[PERSON_NAME]"
click at [55, 51] on input "text" at bounding box center [70, 52] width 69 height 10
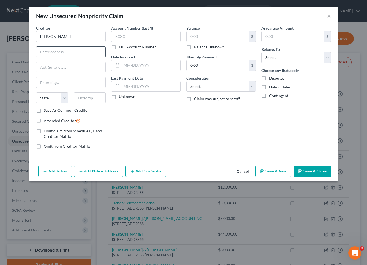
click at [55, 51] on input "text" at bounding box center [70, 52] width 69 height 10
paste input "[STREET_ADDRESS]"
click at [51, 53] on input "[STREET_ADDRESS]" at bounding box center [70, 52] width 69 height 10
click at [66, 53] on input "[STREET_ADDRESS]" at bounding box center [70, 52] width 69 height 10
drag, startPoint x: 67, startPoint y: 51, endPoint x: 34, endPoint y: 48, distance: 33.4
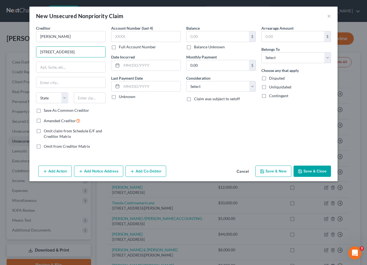
click at [34, 48] on div "Creditor * [PERSON_NAME] [STREET_ADDRESS][GEOGRAPHIC_DATA][US_STATE] CA CO CT D…" at bounding box center [70, 89] width 75 height 128
type input "[STREET_ADDRESS]"
type input "85019"
type input "Phoenix"
select select "3"
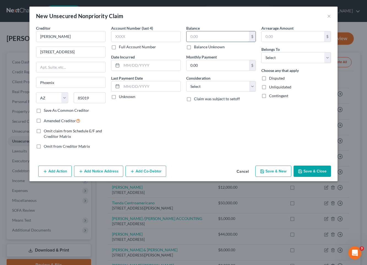
click at [200, 34] on input "text" at bounding box center [217, 36] width 62 height 10
type input "9,000.00"
click at [278, 35] on input "text" at bounding box center [292, 36] width 62 height 10
type input "9,000.00"
select select "4"
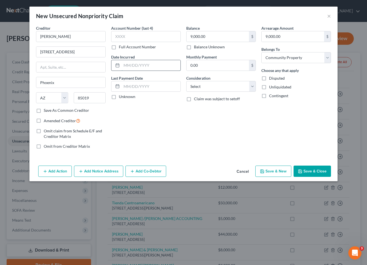
click at [130, 66] on input "text" at bounding box center [151, 65] width 59 height 10
type input "[DATE]"
click at [119, 96] on label "Unknown" at bounding box center [127, 96] width 16 height 5
click at [121, 96] on input "Unknown" at bounding box center [123, 96] width 4 height 4
checkbox input "true"
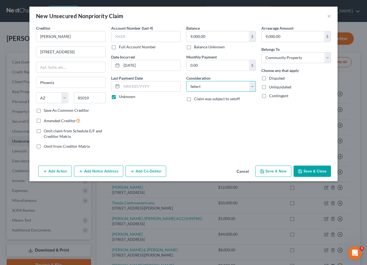
select select "10"
click at [308, 173] on button "Save & Close" at bounding box center [311, 172] width 37 height 12
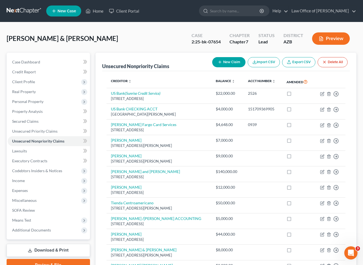
click at [224, 67] on button "New Claim" at bounding box center [228, 62] width 33 height 10
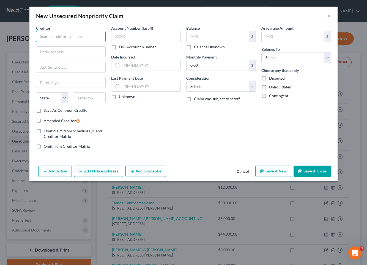
click at [68, 35] on input "text" at bounding box center [71, 36] width 70 height 11
paste input "[PERSON_NAME]"
type input "[PERSON_NAME]"
type input "85016"
type input "Phoenix"
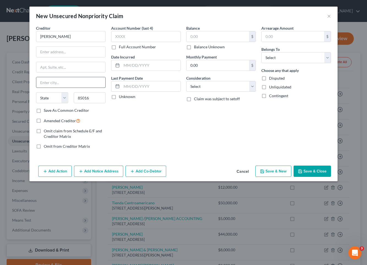
select select "3"
click at [74, 52] on input "text" at bounding box center [70, 52] width 69 height 10
paste input "[STREET_ADDRESS]"
click at [52, 54] on input "[STREET_ADDRESS]" at bounding box center [70, 52] width 69 height 10
click at [65, 53] on input "[STREET_ADDRESS]" at bounding box center [70, 52] width 69 height 10
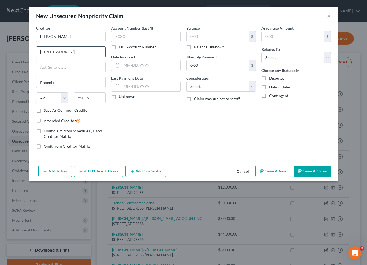
click at [55, 53] on input "[STREET_ADDRESS]" at bounding box center [70, 52] width 69 height 10
type input "[STREET_ADDRESS]"
click at [197, 37] on input "text" at bounding box center [217, 36] width 62 height 10
type input "10,000.00"
click at [268, 38] on input "text" at bounding box center [292, 36] width 62 height 10
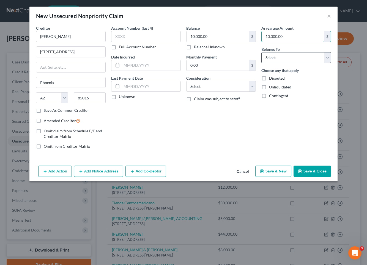
type input "10,000.00"
click at [129, 65] on input "text" at bounding box center [151, 65] width 59 height 10
click at [119, 97] on label "Unknown" at bounding box center [127, 96] width 16 height 5
click at [121, 97] on input "Unknown" at bounding box center [123, 96] width 4 height 4
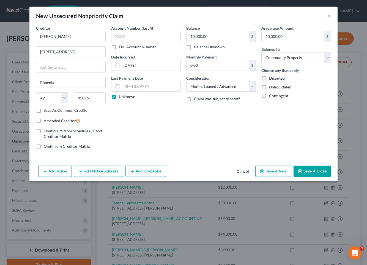
click at [308, 170] on button "Save & Close" at bounding box center [311, 172] width 37 height 12
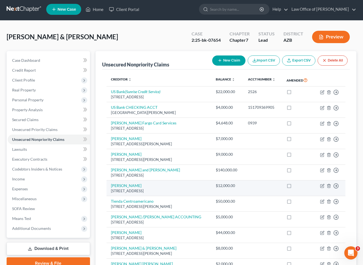
scroll to position [2, 0]
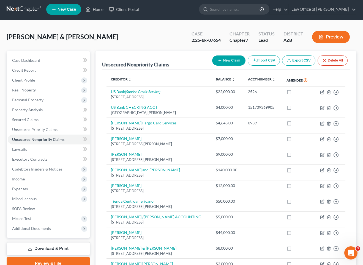
click at [230, 62] on button "New Claim" at bounding box center [228, 61] width 33 height 10
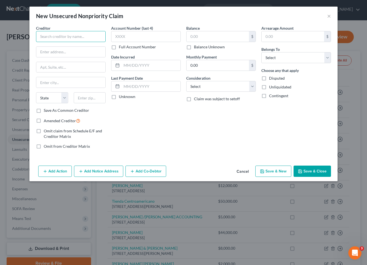
click at [62, 36] on input "text" at bounding box center [71, 36] width 70 height 11
paste input "[STREET_ADDRESS][PERSON_NAME]"
click at [199, 36] on input "text" at bounding box center [217, 36] width 62 height 10
click at [291, 34] on input "text" at bounding box center [292, 36] width 62 height 10
drag, startPoint x: 114, startPoint y: 97, endPoint x: 135, endPoint y: 101, distance: 21.3
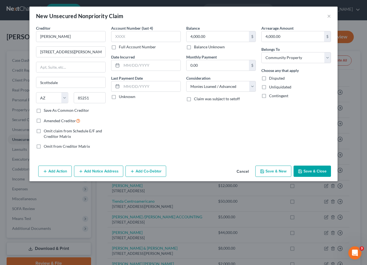
click at [119, 97] on label "Unknown" at bounding box center [127, 96] width 16 height 5
click at [121, 97] on input "Unknown" at bounding box center [123, 96] width 4 height 4
click at [125, 67] on input "text" at bounding box center [151, 65] width 59 height 10
drag, startPoint x: 313, startPoint y: 175, endPoint x: 318, endPoint y: 174, distance: 4.4
click at [308, 175] on button "Save & Close" at bounding box center [311, 172] width 37 height 12
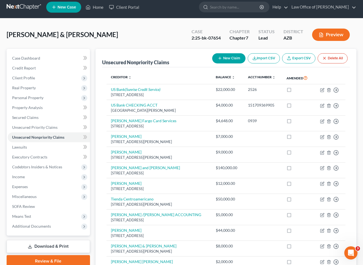
scroll to position [4, 0]
click at [223, 59] on button "New Claim" at bounding box center [228, 58] width 33 height 10
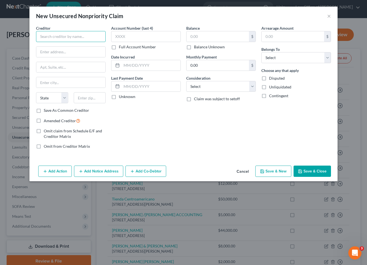
click at [56, 39] on input "text" at bounding box center [71, 36] width 70 height 11
click at [62, 35] on input "Rakesh Bag" at bounding box center [71, 36] width 70 height 11
click at [61, 35] on input "Rakesh Bag" at bounding box center [71, 36] width 70 height 11
click at [61, 36] on input "Rakesh Bag" at bounding box center [71, 36] width 70 height 11
click at [61, 37] on input "Rakesh Bag" at bounding box center [71, 36] width 70 height 11
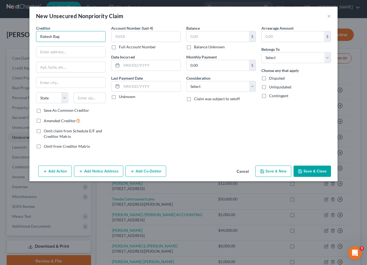
click at [59, 38] on input "Rakesh Bag" at bounding box center [71, 36] width 70 height 11
click at [60, 36] on input "Rakesh Bag" at bounding box center [71, 36] width 70 height 11
click at [62, 36] on input "Rakesh Bag" at bounding box center [71, 36] width 70 height 11
click at [75, 37] on input "Rakesh Bag" at bounding box center [71, 36] width 70 height 11
click at [57, 37] on input "Rakesh Bag" at bounding box center [71, 36] width 70 height 11
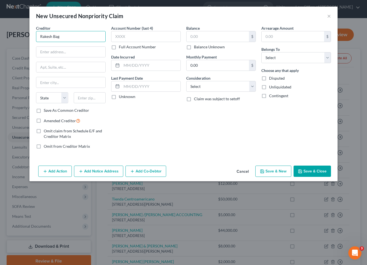
click at [52, 36] on input "Rakesh Bag" at bounding box center [71, 36] width 70 height 11
click at [59, 37] on input "Rakesh Bag" at bounding box center [71, 36] width 70 height 11
click at [103, 129] on label "Omit claim from Schedule E/F and Creditor Matrix" at bounding box center [75, 133] width 62 height 11
click at [49, 129] on input "Omit claim from Schedule E/F and Creditor Matrix" at bounding box center [48, 130] width 4 height 4
click at [208, 36] on input "text" at bounding box center [217, 36] width 62 height 10
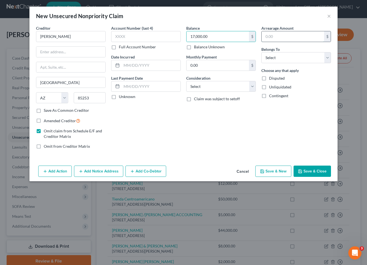
click at [272, 37] on input "text" at bounding box center [292, 36] width 62 height 10
click at [153, 65] on input "text" at bounding box center [151, 65] width 59 height 10
click at [119, 97] on label "Unknown" at bounding box center [127, 96] width 16 height 5
click at [121, 97] on input "Unknown" at bounding box center [123, 96] width 4 height 4
click at [163, 118] on div "Account Number (last 4) Full Account Number Date Incurred [DATE] Last Payment D…" at bounding box center [145, 89] width 75 height 128
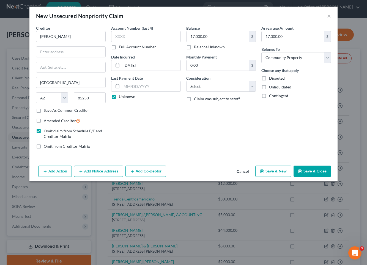
click at [44, 130] on label "Omit claim from Schedule E/F and Creditor Matrix" at bounding box center [75, 133] width 62 height 11
click at [46, 130] on input "Omit claim from Schedule E/F and Creditor Matrix" at bounding box center [48, 130] width 4 height 4
click at [306, 171] on button "Save & Close" at bounding box center [311, 172] width 37 height 12
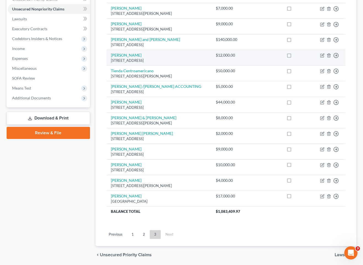
scroll to position [141, 0]
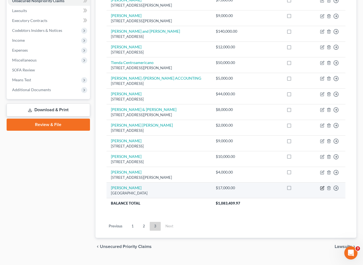
click at [308, 191] on icon "button" at bounding box center [322, 188] width 4 height 4
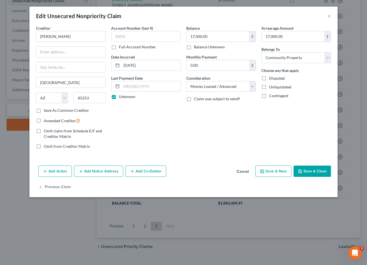
click at [308, 170] on button "Save & Close" at bounding box center [311, 172] width 37 height 12
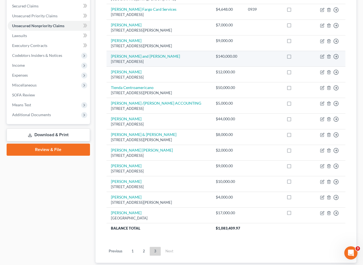
scroll to position [124, 0]
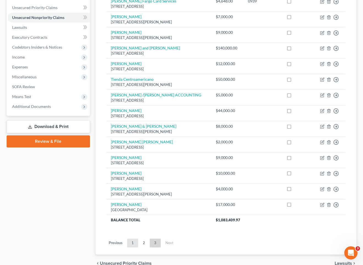
click at [134, 248] on link "1" at bounding box center [132, 243] width 11 height 9
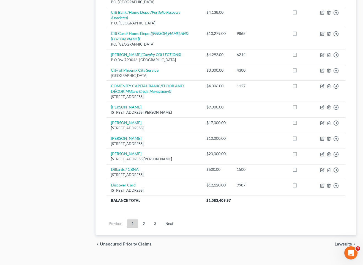
scroll to position [405, 0]
click at [147, 220] on link "2" at bounding box center [143, 224] width 11 height 9
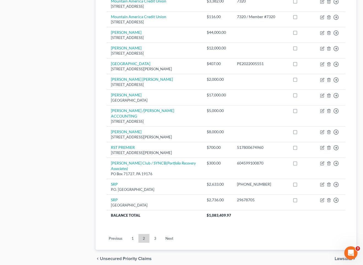
scroll to position [375, 0]
click at [156, 234] on link "3" at bounding box center [155, 238] width 11 height 9
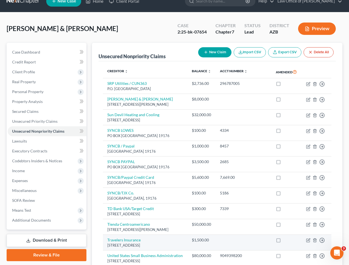
scroll to position [7, 0]
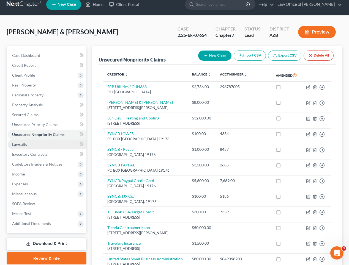
click at [25, 148] on link "Lawsuits" at bounding box center [47, 145] width 79 height 10
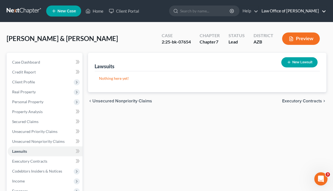
click at [304, 13] on link "Law Office of [PERSON_NAME]" at bounding box center [292, 11] width 67 height 10
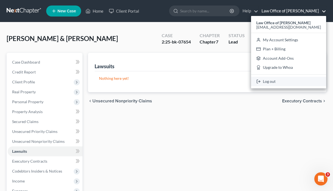
click at [286, 84] on link "Log out" at bounding box center [288, 81] width 75 height 9
